Goal: Information Seeking & Learning: Check status

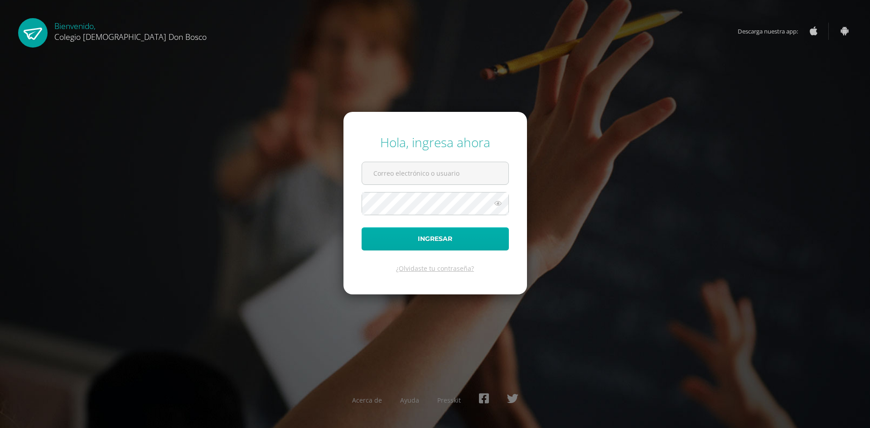
type input "[PERSON_NAME][EMAIL_ADDRESS][DOMAIN_NAME]"
click at [460, 227] on button "Ingresar" at bounding box center [434, 238] width 147 height 23
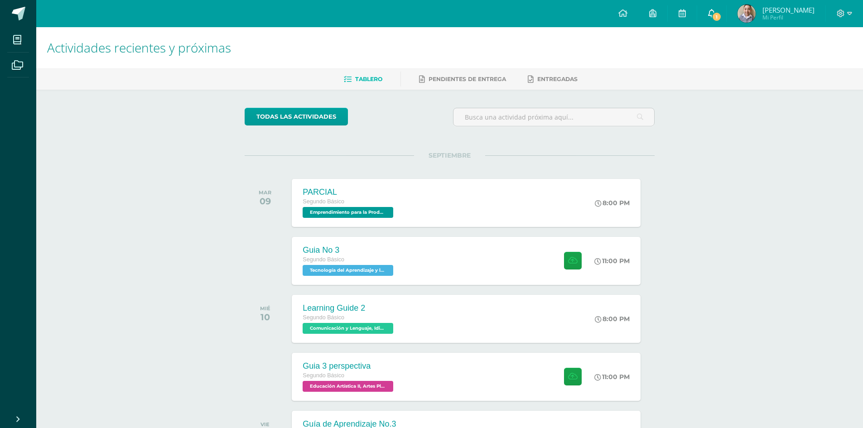
click at [721, 13] on span "1" at bounding box center [716, 17] width 10 height 10
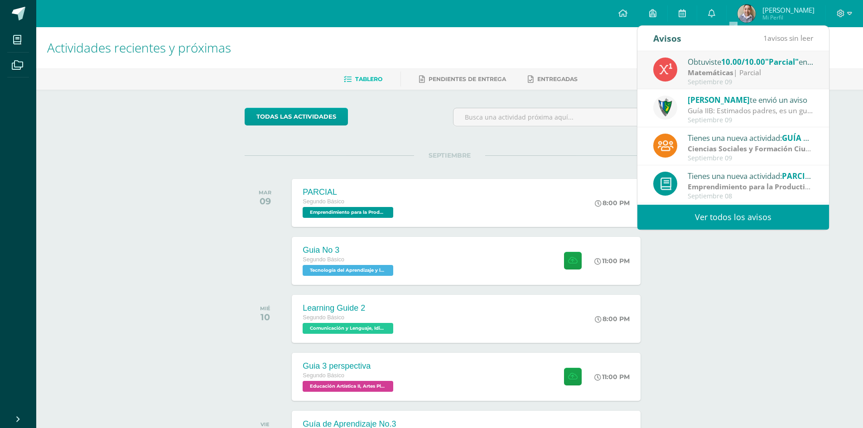
click at [798, 13] on span "[PERSON_NAME]" at bounding box center [788, 9] width 52 height 9
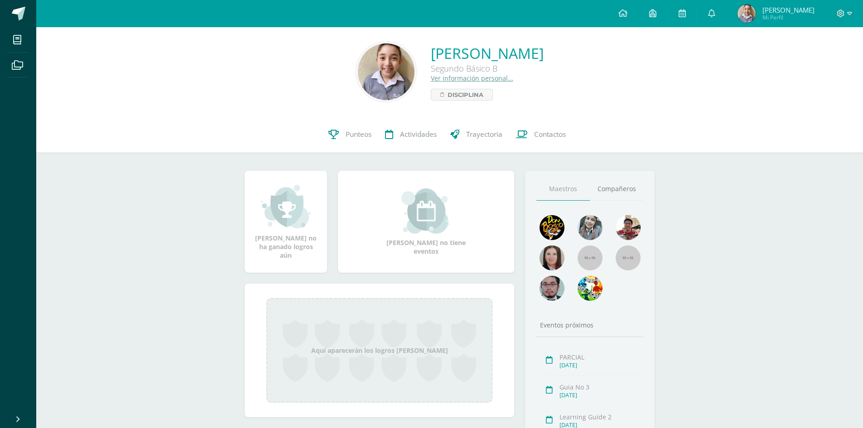
click at [715, 13] on icon at bounding box center [711, 13] width 7 height 8
click at [790, 13] on span "[PERSON_NAME]" at bounding box center [788, 9] width 52 height 9
click at [355, 133] on span "Punteos" at bounding box center [359, 135] width 26 height 10
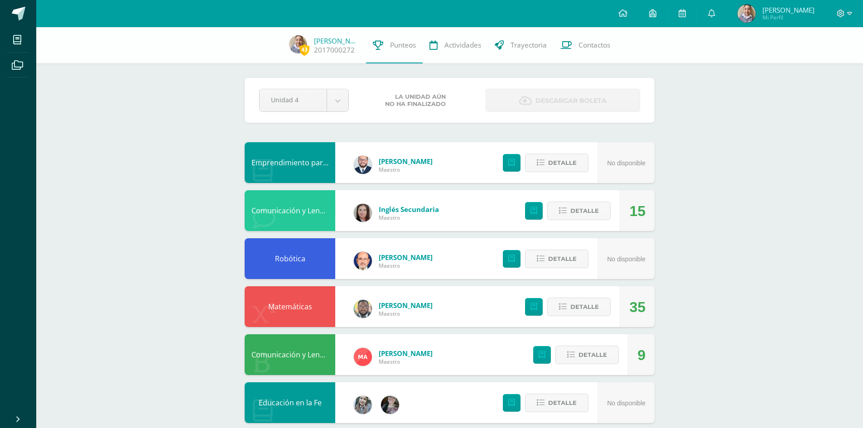
click at [352, 97] on div "La unidad aún no ha finalizado" at bounding box center [417, 100] width 130 height 14
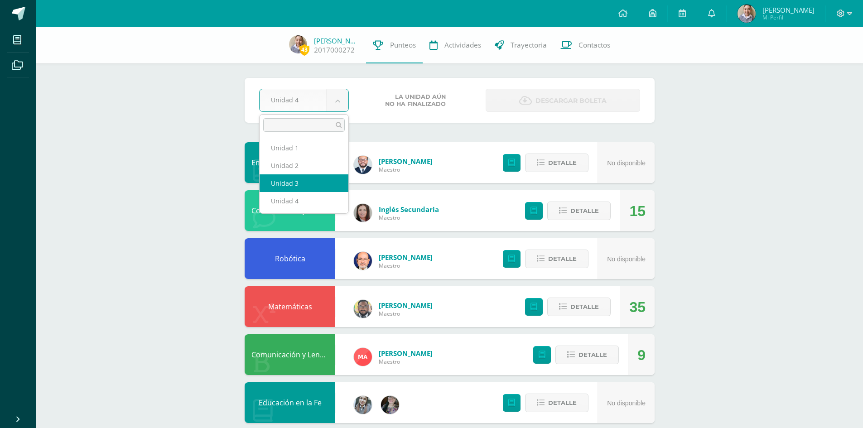
select select "Unidad 3"
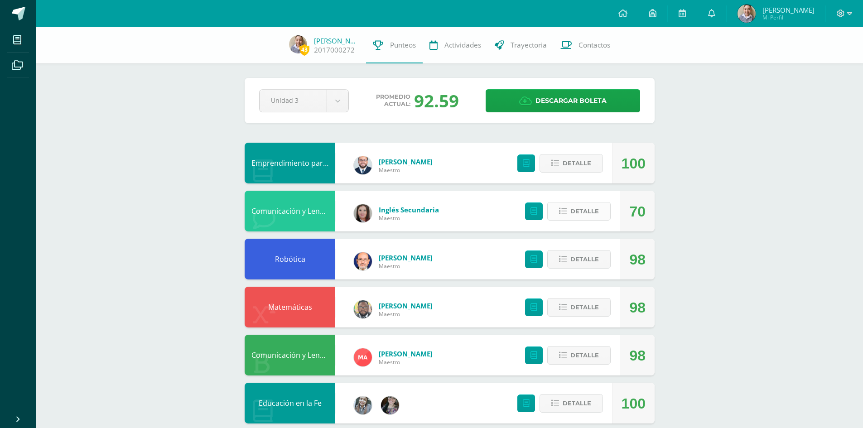
click at [586, 204] on span "Detalle" at bounding box center [584, 211] width 29 height 17
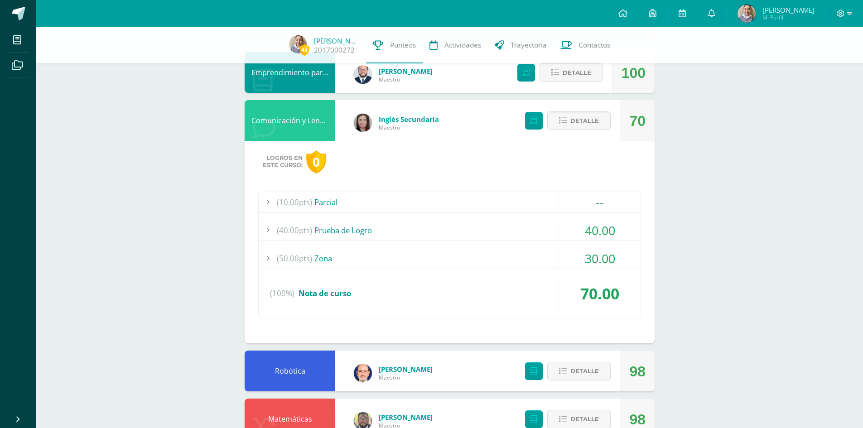
scroll to position [45, 0]
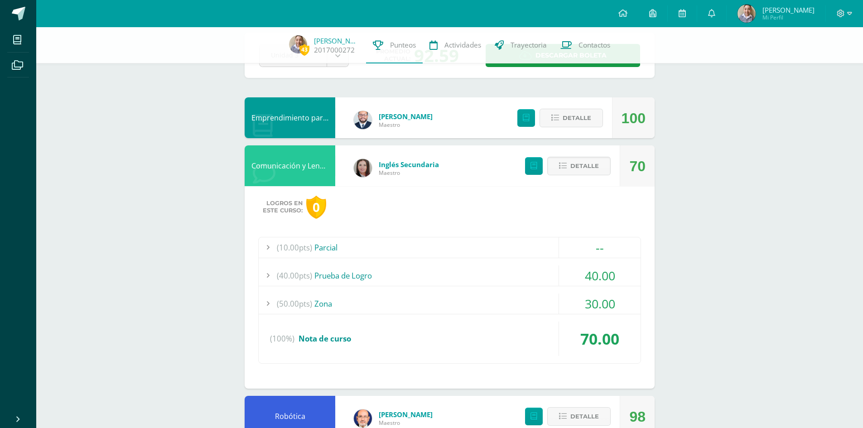
click at [267, 301] on div at bounding box center [268, 303] width 18 height 20
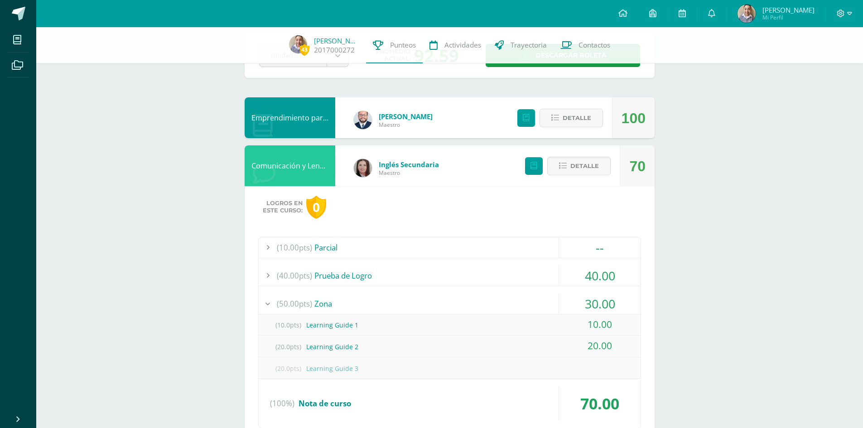
click at [269, 246] on div at bounding box center [268, 247] width 18 height 20
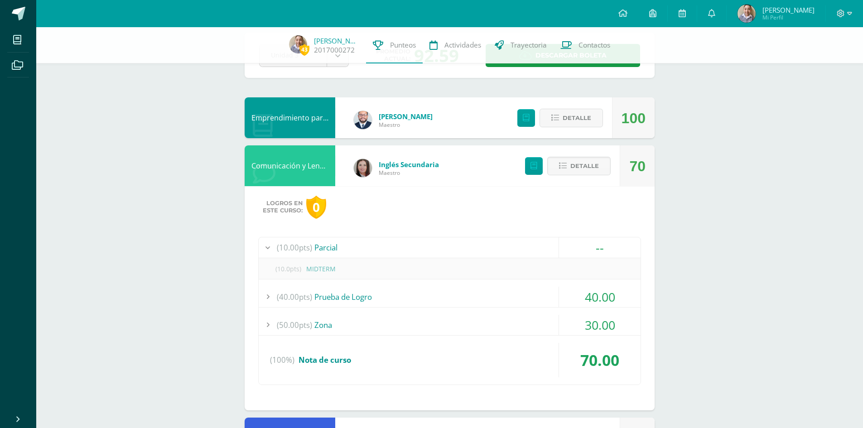
click at [267, 327] on div at bounding box center [268, 325] width 18 height 20
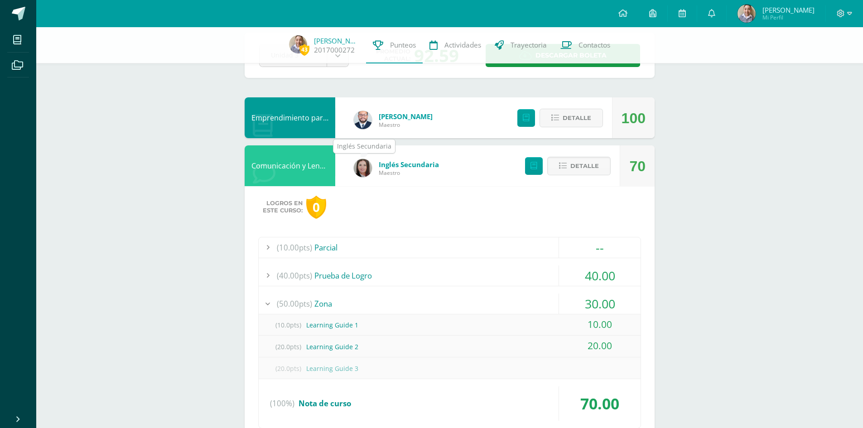
click at [365, 167] on img at bounding box center [363, 168] width 18 height 18
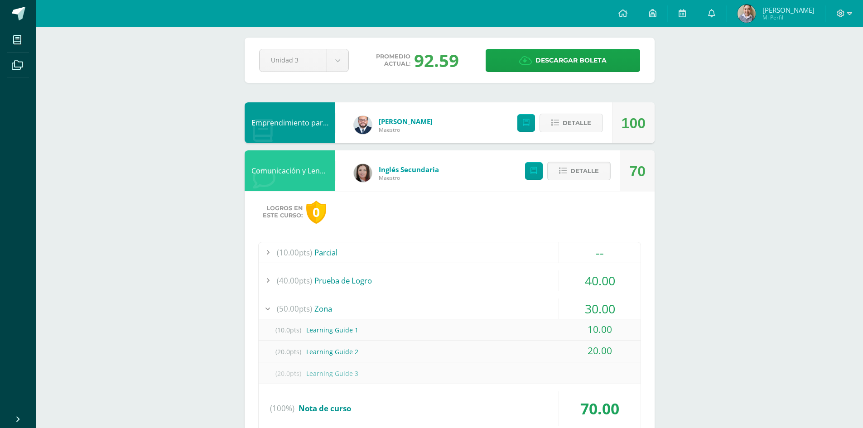
scroll to position [0, 0]
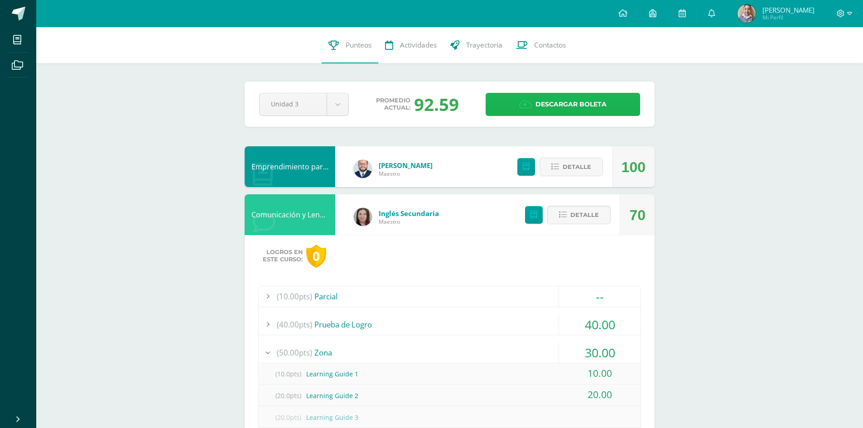
click at [581, 104] on span "Descargar boleta" at bounding box center [570, 104] width 71 height 22
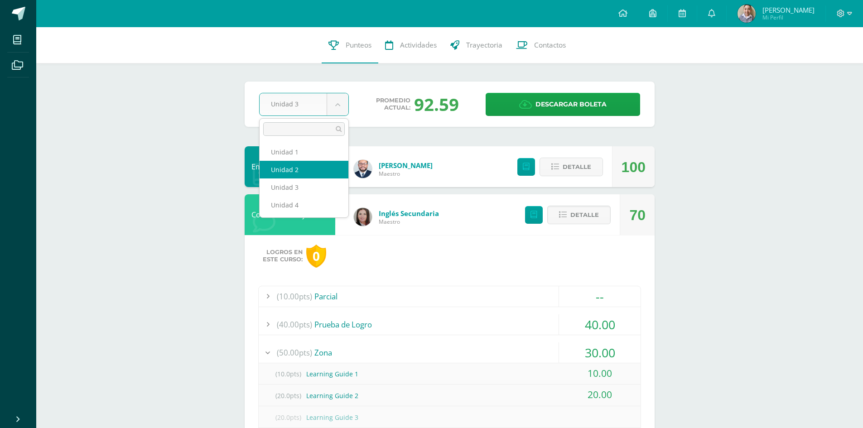
select select "Unidad 2"
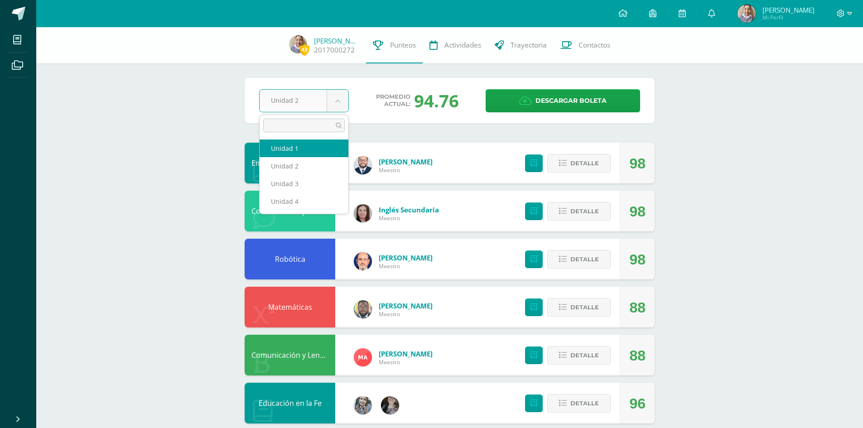
drag, startPoint x: 309, startPoint y: 157, endPoint x: 310, endPoint y: 143, distance: 14.1
select select "Unidad 1"
